Goal: Check status: Check status

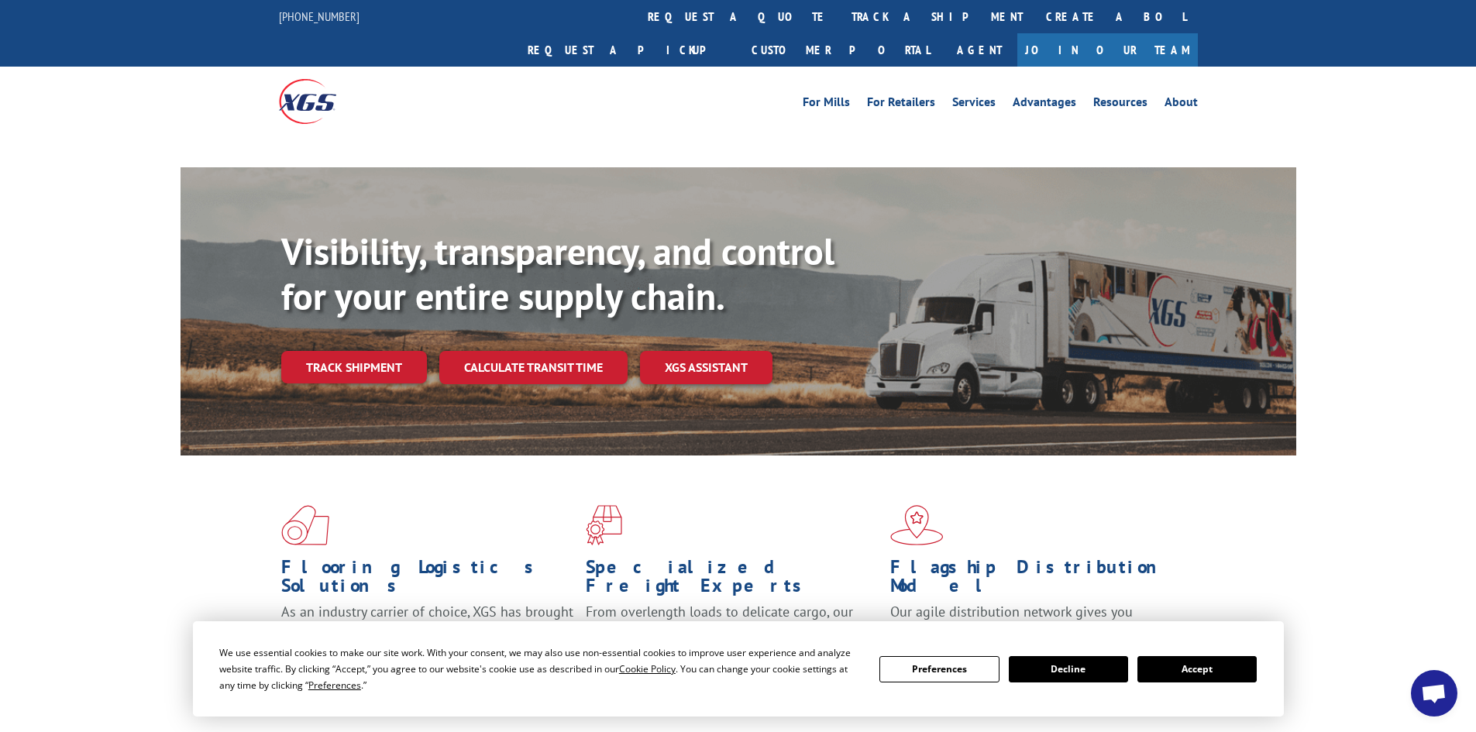
click at [312, 351] on link "Track shipment" at bounding box center [354, 367] width 146 height 33
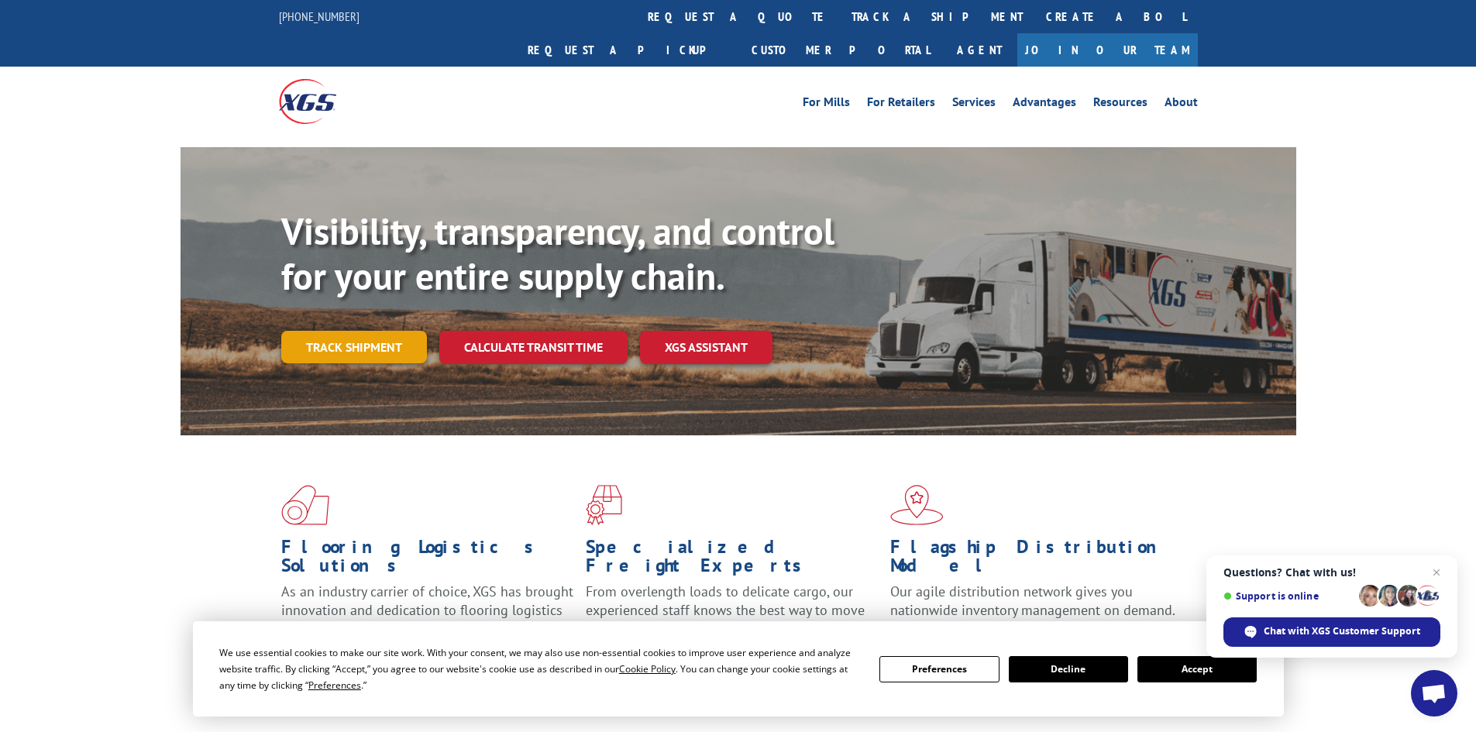
click at [394, 331] on link "Track shipment" at bounding box center [354, 347] width 146 height 33
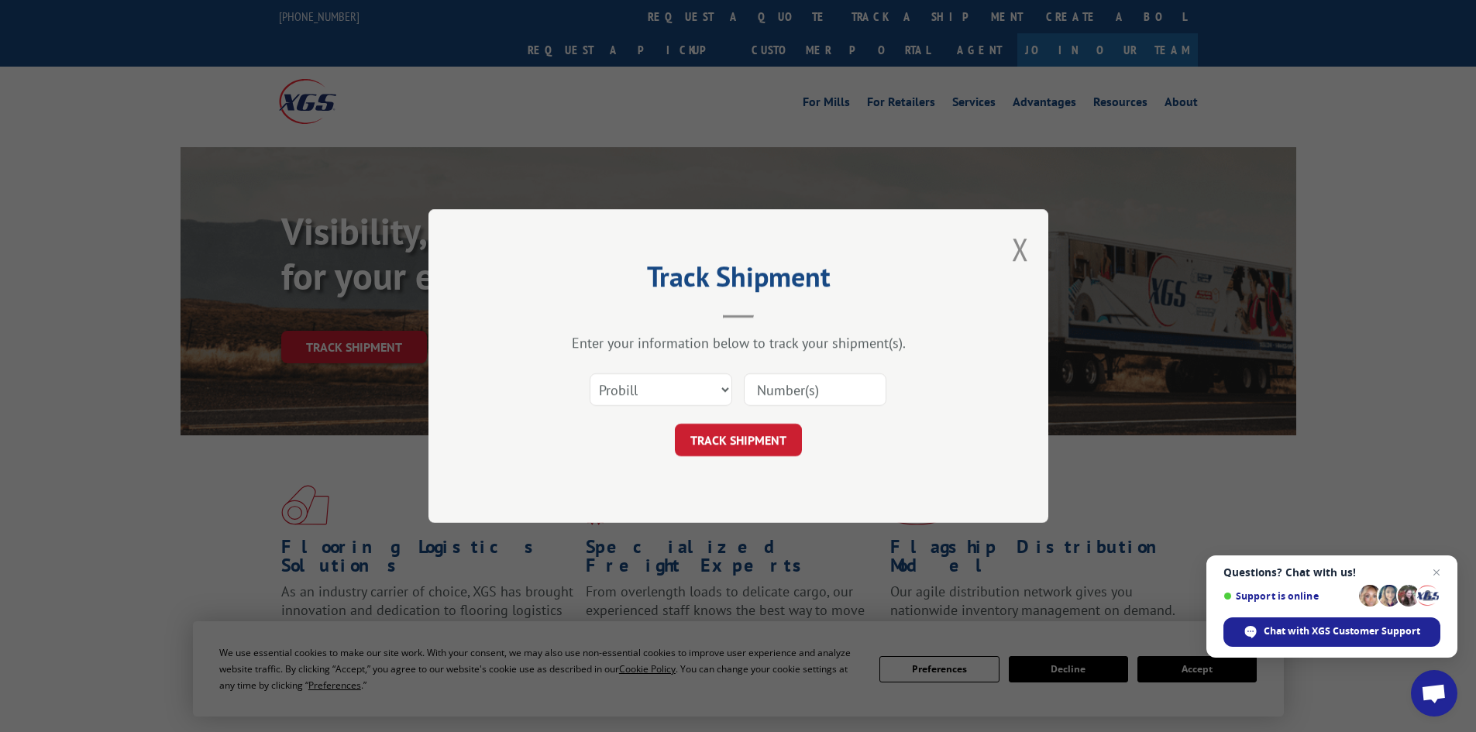
click at [764, 387] on input at bounding box center [815, 390] width 143 height 33
paste input "8000469874"
type input "8000469874"
click at [759, 432] on button "TRACK SHIPMENT" at bounding box center [738, 440] width 127 height 33
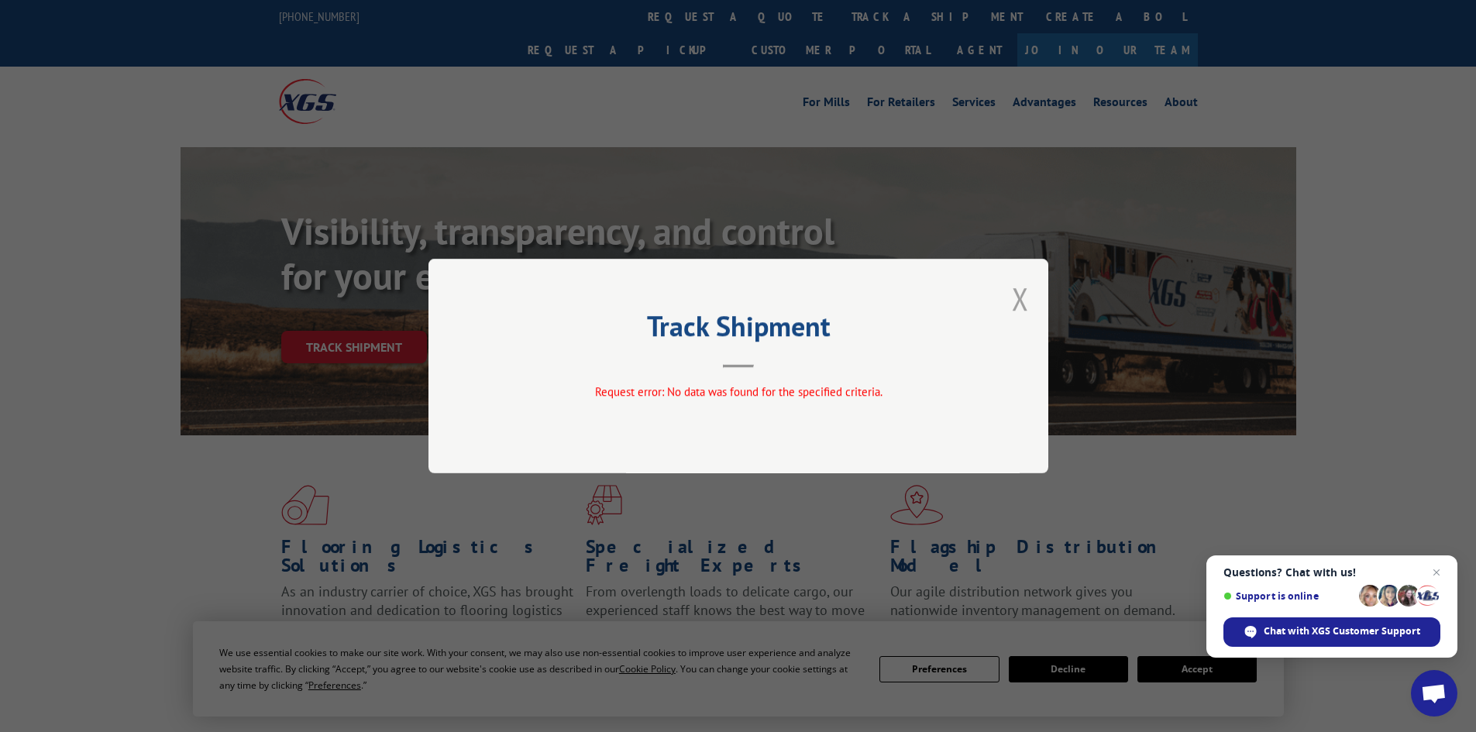
click at [1014, 301] on button "Close modal" at bounding box center [1020, 298] width 17 height 41
